Goal: Find contact information: Find contact information

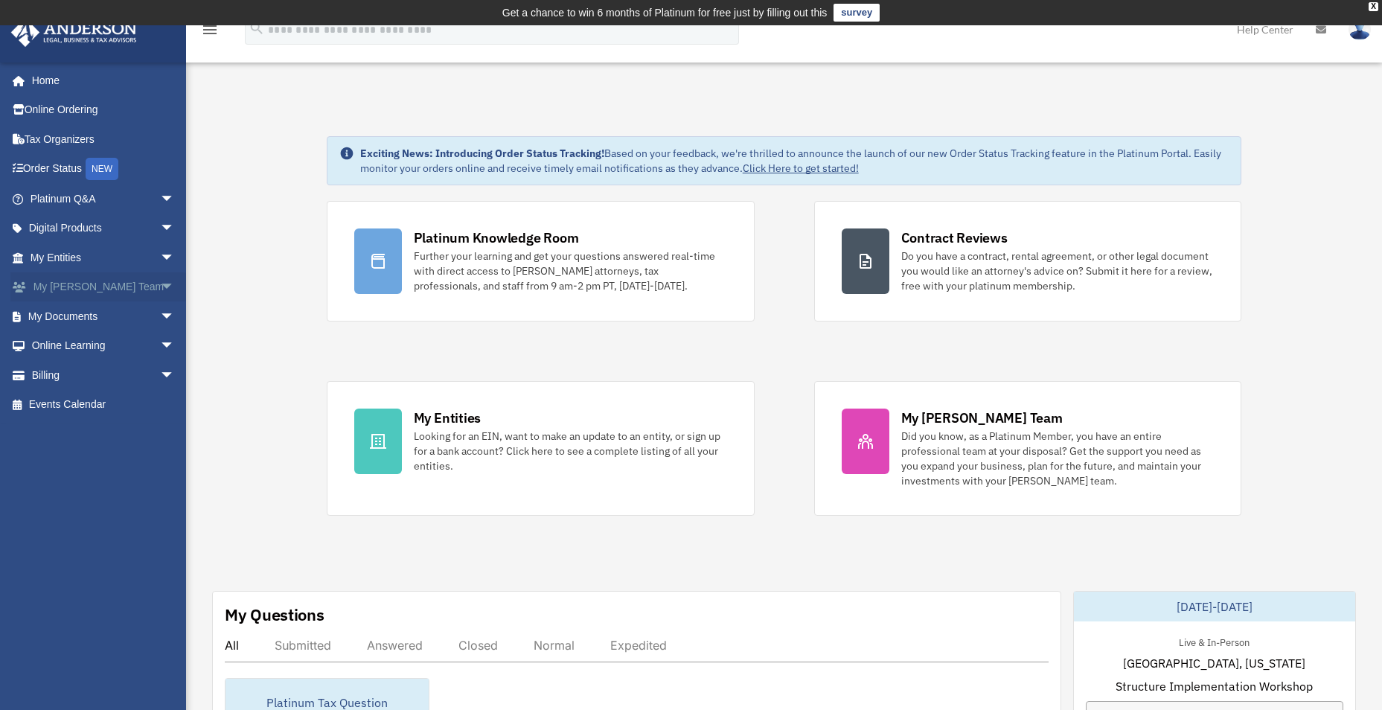
click at [110, 294] on link "My [PERSON_NAME] Team arrow_drop_down" at bounding box center [103, 287] width 187 height 30
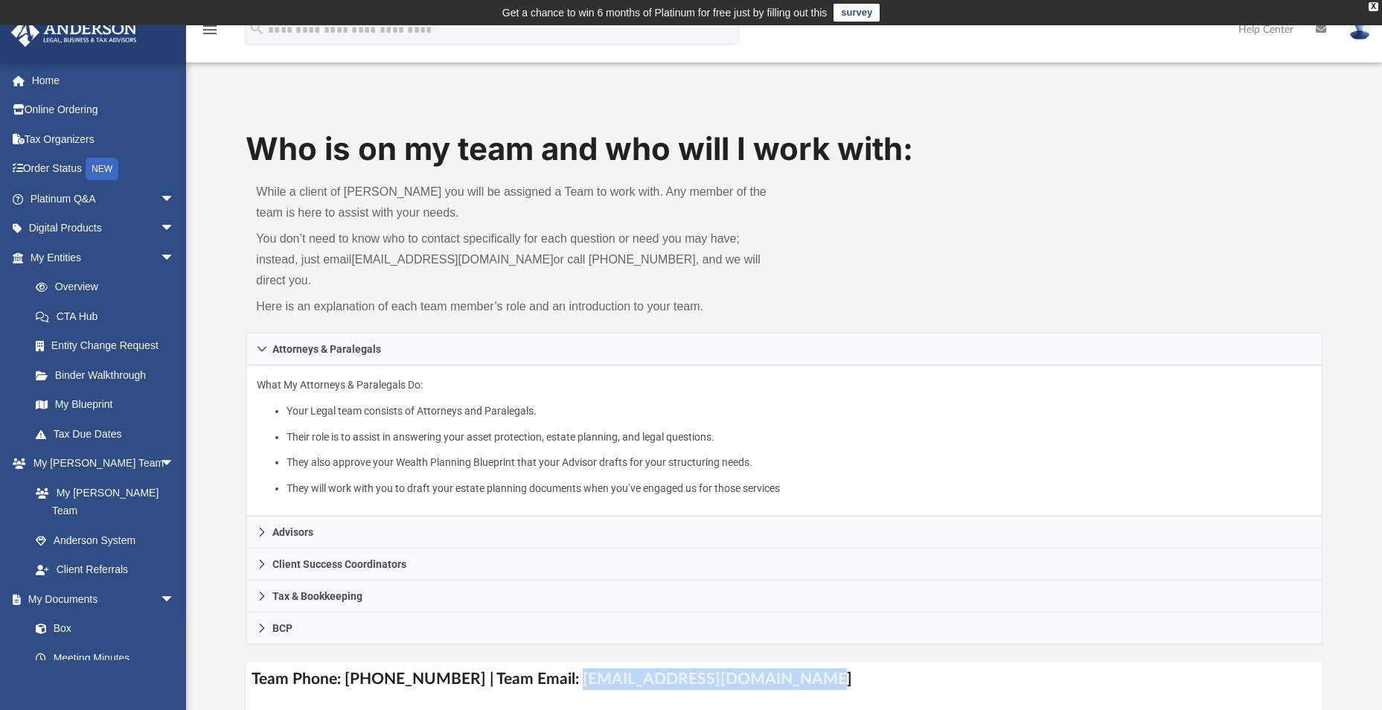
drag, startPoint x: 775, startPoint y: 659, endPoint x: 553, endPoint y: 659, distance: 222.5
click at [553, 662] on h4 "Team Phone: (725) 208-3141 | Team Email: myteam@andersonadvisors.com" at bounding box center [784, 678] width 1076 height 33
drag, startPoint x: 553, startPoint y: 659, endPoint x: 665, endPoint y: 662, distance: 112.4
copy h4 "myteam@andersonadvisors.com"
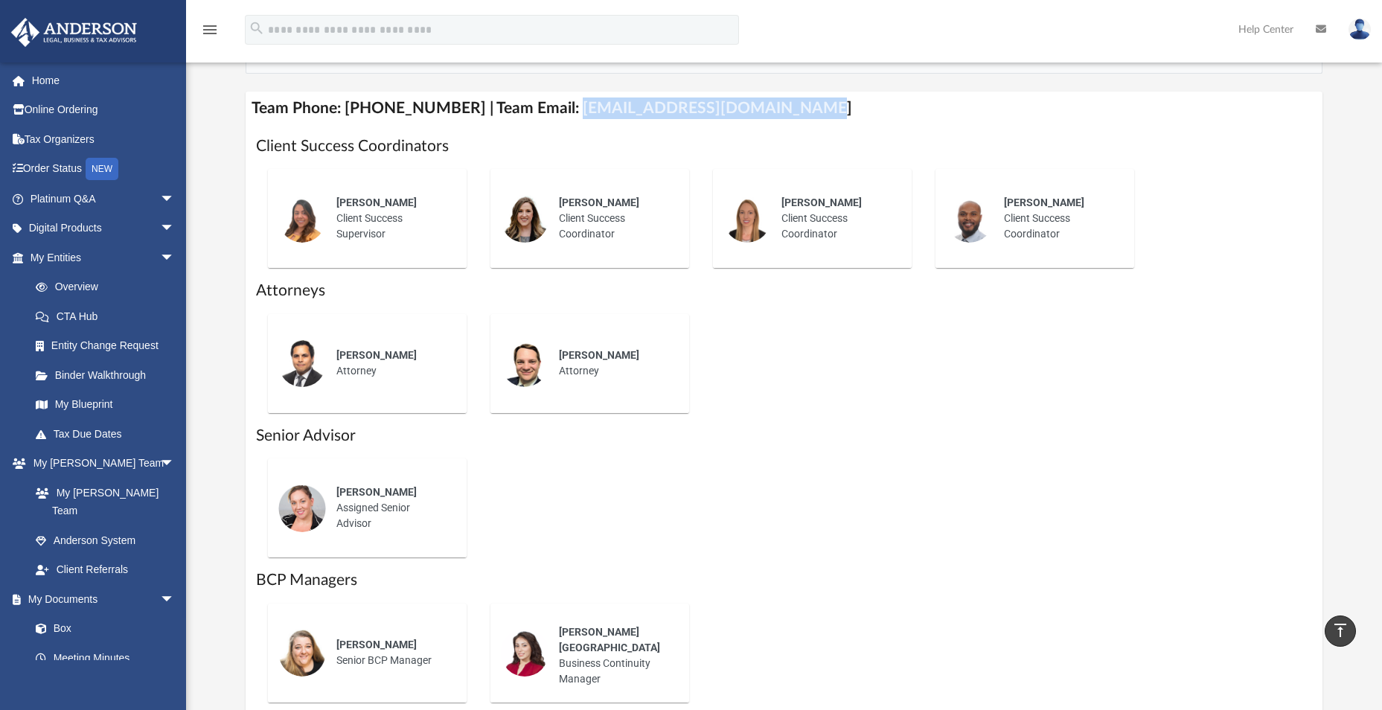
scroll to position [538, 0]
